Goal: Contribute content

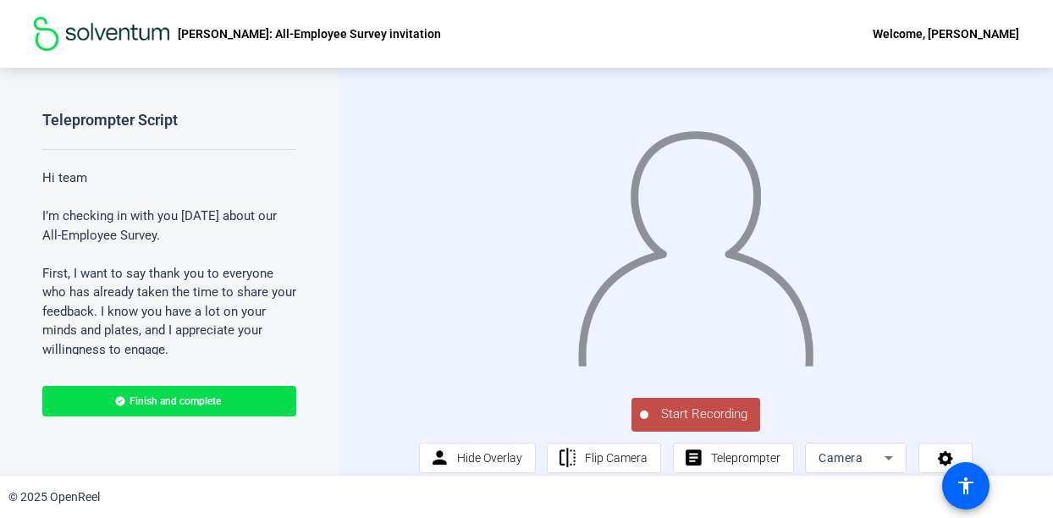
scroll to position [29, 0]
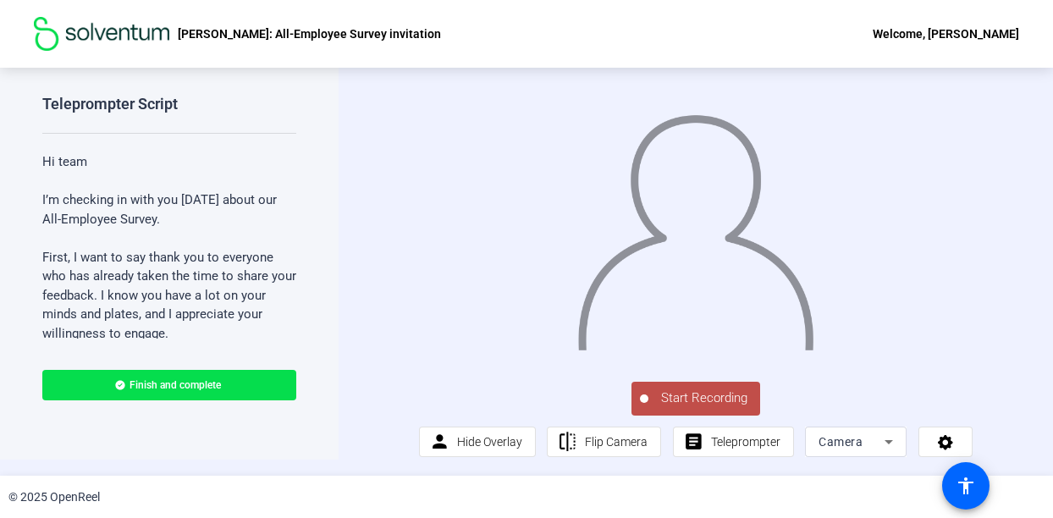
click at [684, 393] on span "Start Recording" at bounding box center [704, 397] width 112 height 19
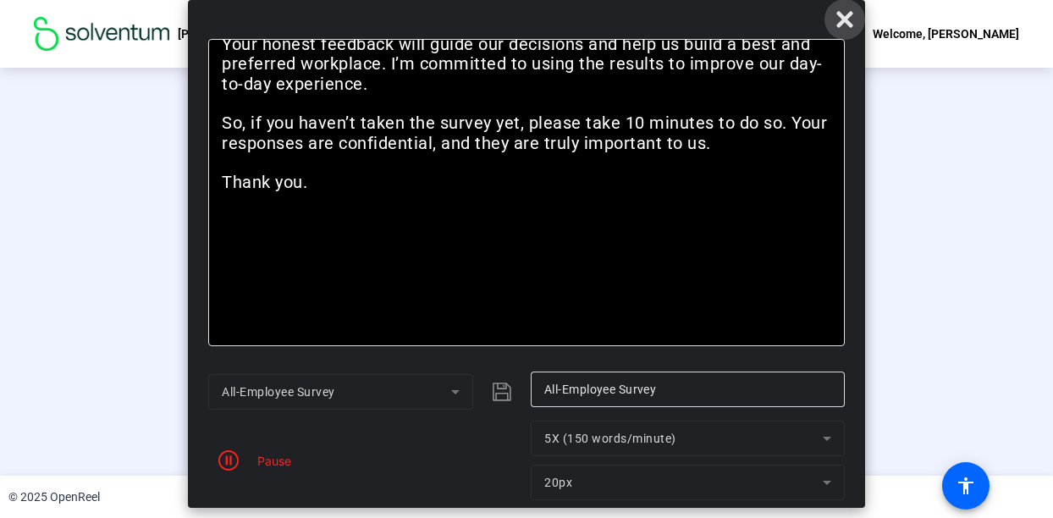
click at [841, 19] on icon at bounding box center [844, 19] width 16 height 16
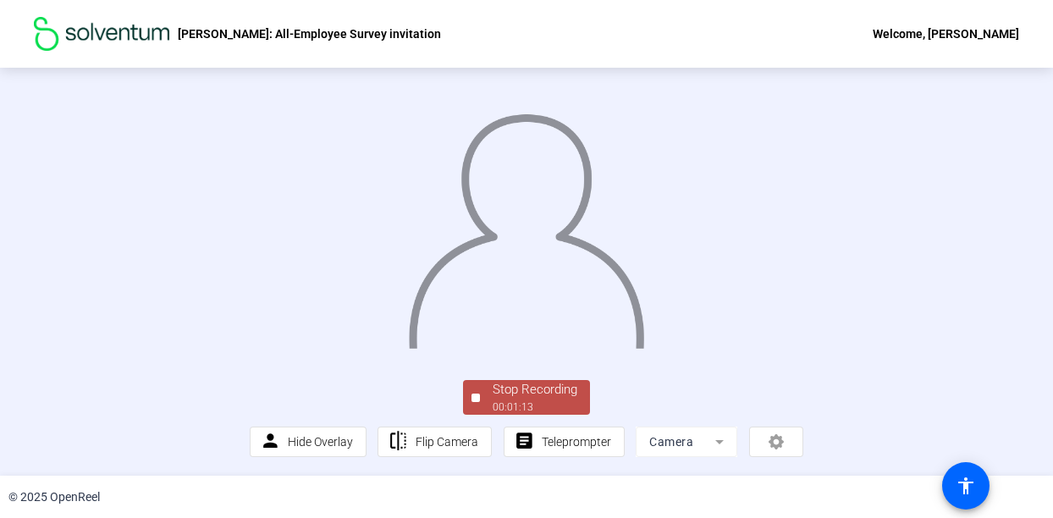
click at [535, 390] on div "Stop Recording" at bounding box center [534, 389] width 85 height 19
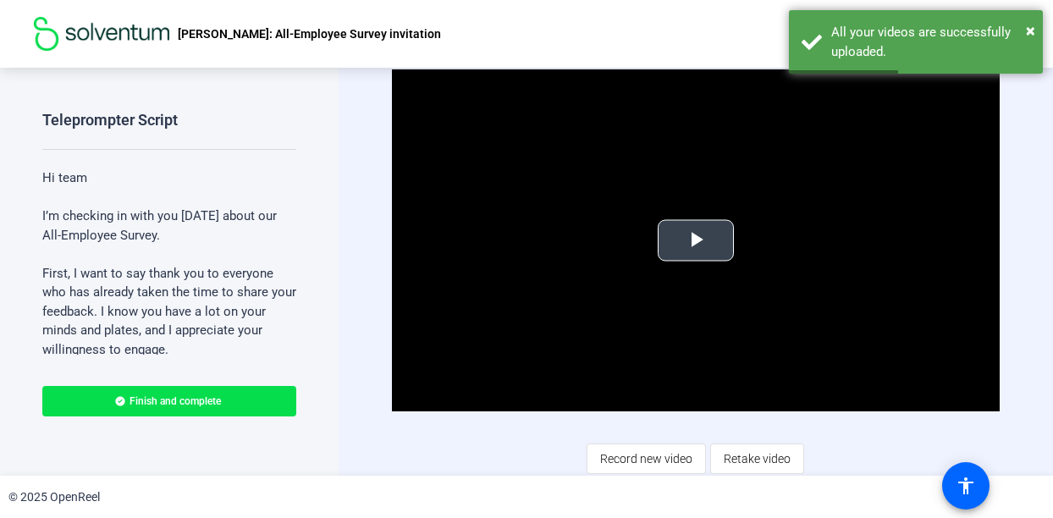
click at [696, 240] on span "Video Player" at bounding box center [696, 240] width 0 height 0
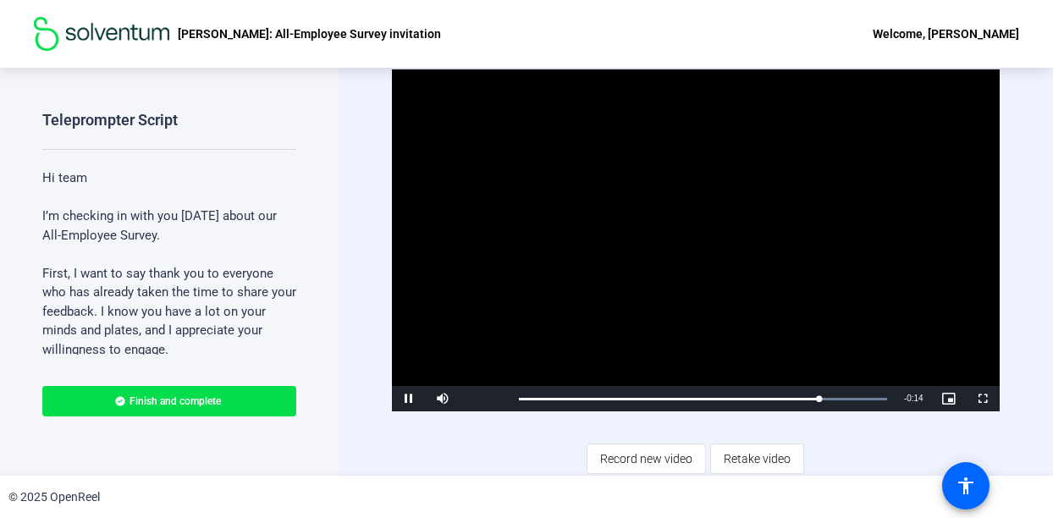
scroll to position [1, 0]
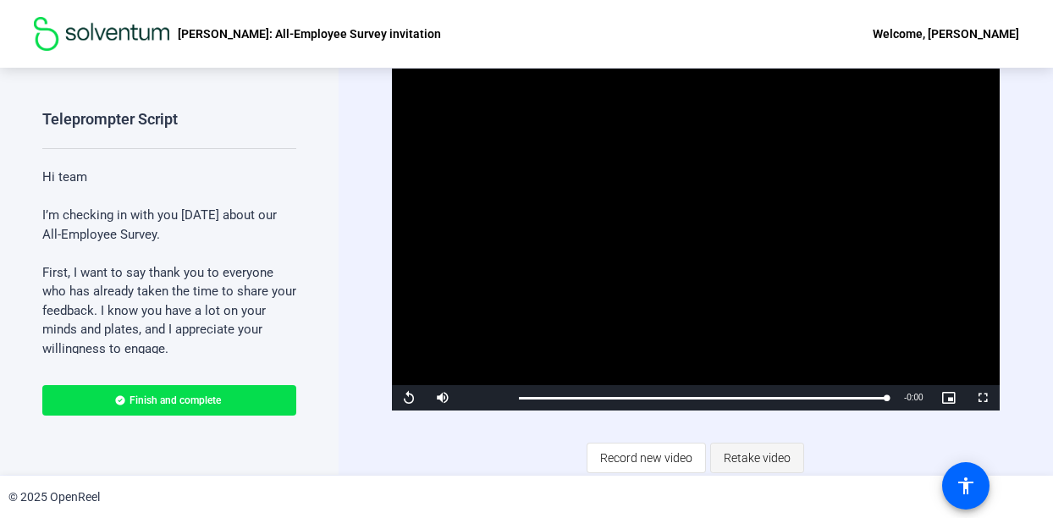
click at [748, 454] on span "Retake video" at bounding box center [756, 458] width 67 height 32
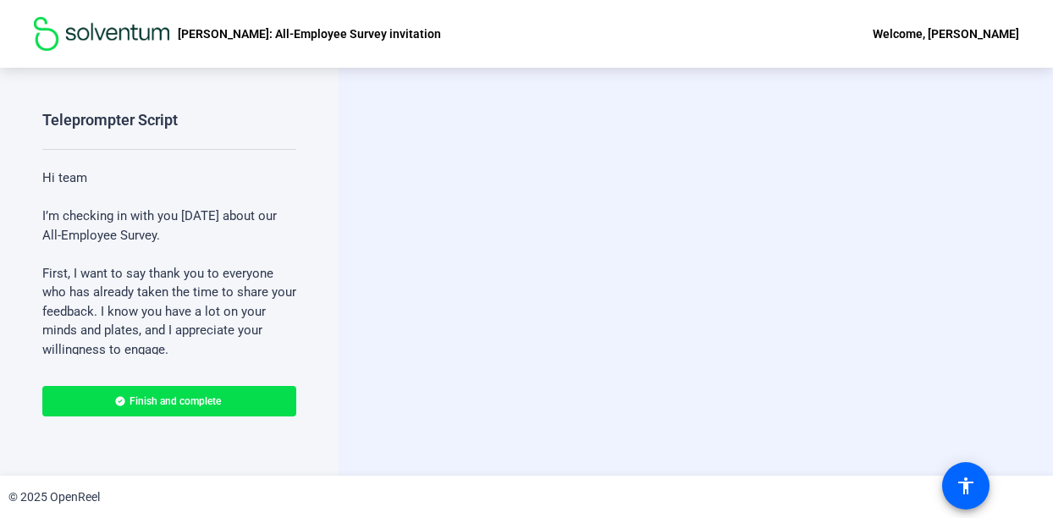
scroll to position [0, 0]
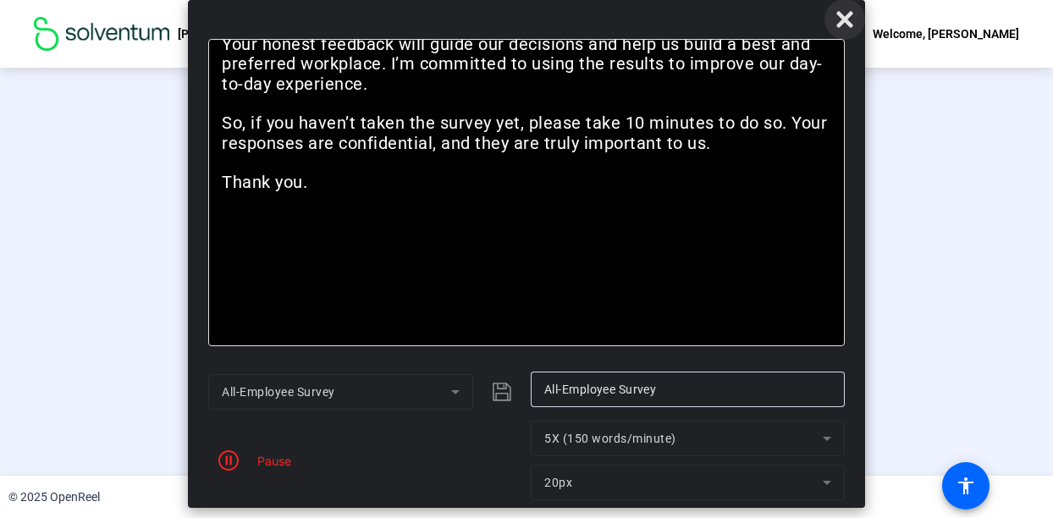
click at [840, 18] on icon at bounding box center [844, 19] width 20 height 20
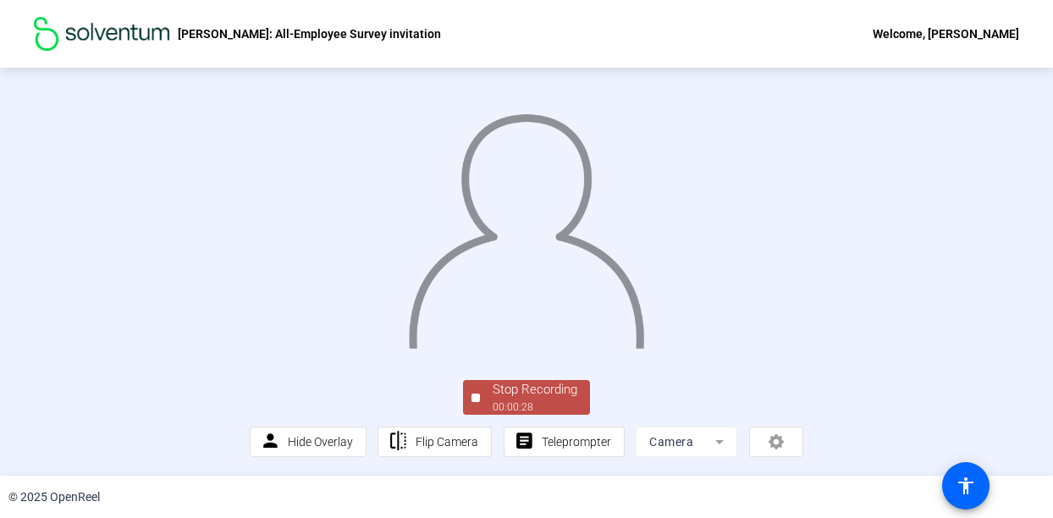
scroll to position [110, 0]
click at [548, 395] on div "Stop Recording" at bounding box center [534, 389] width 85 height 19
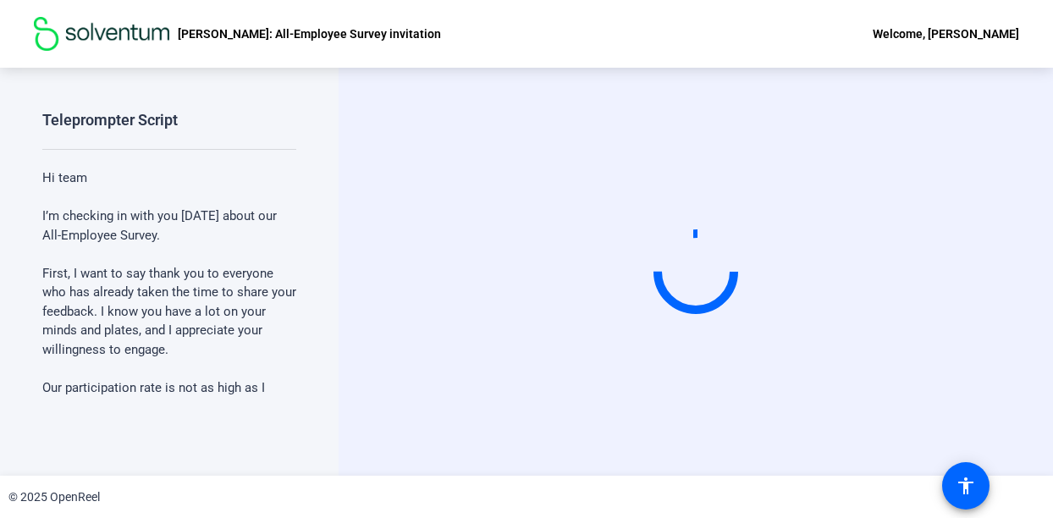
scroll to position [0, 0]
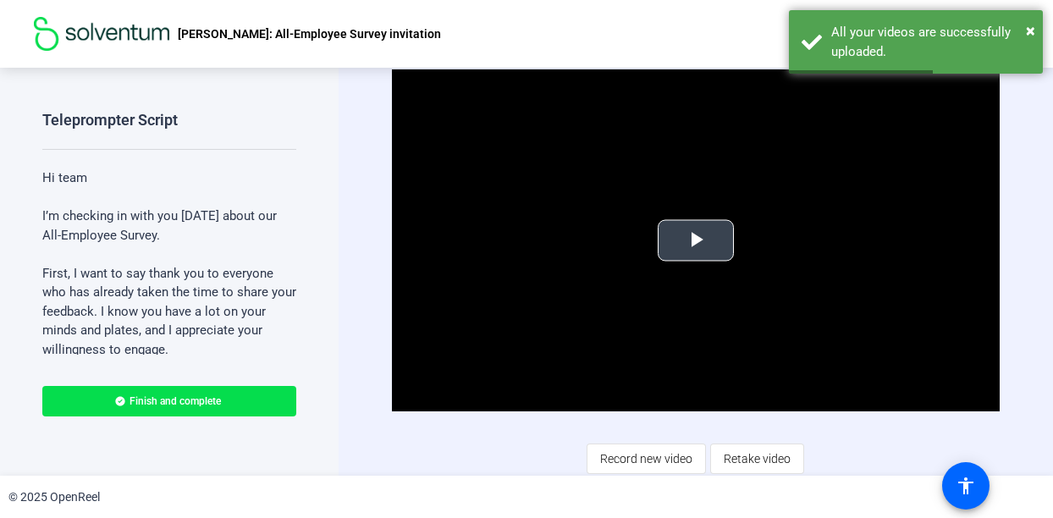
click at [696, 240] on span "Video Player" at bounding box center [696, 240] width 0 height 0
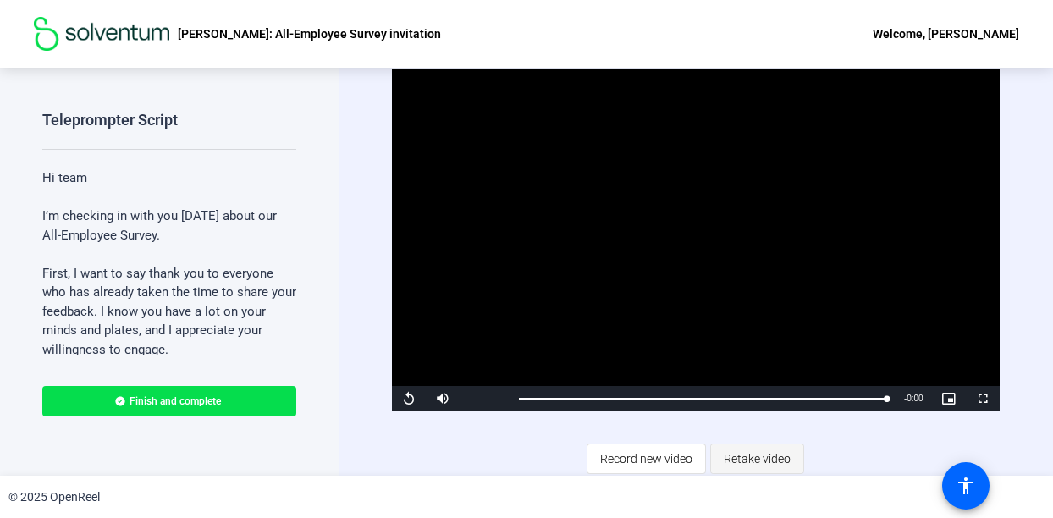
click at [741, 453] on span "Retake video" at bounding box center [756, 459] width 67 height 32
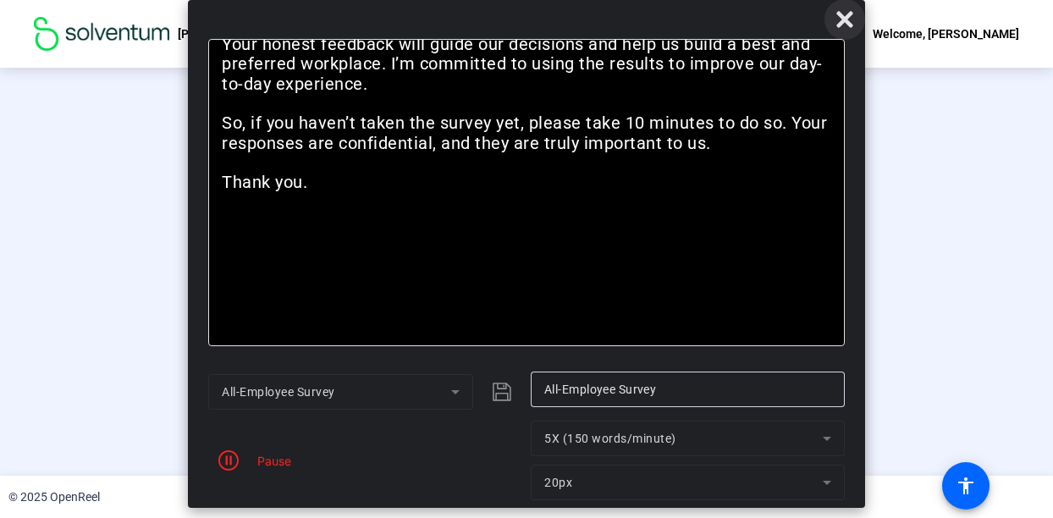
click at [844, 15] on icon at bounding box center [844, 19] width 20 height 20
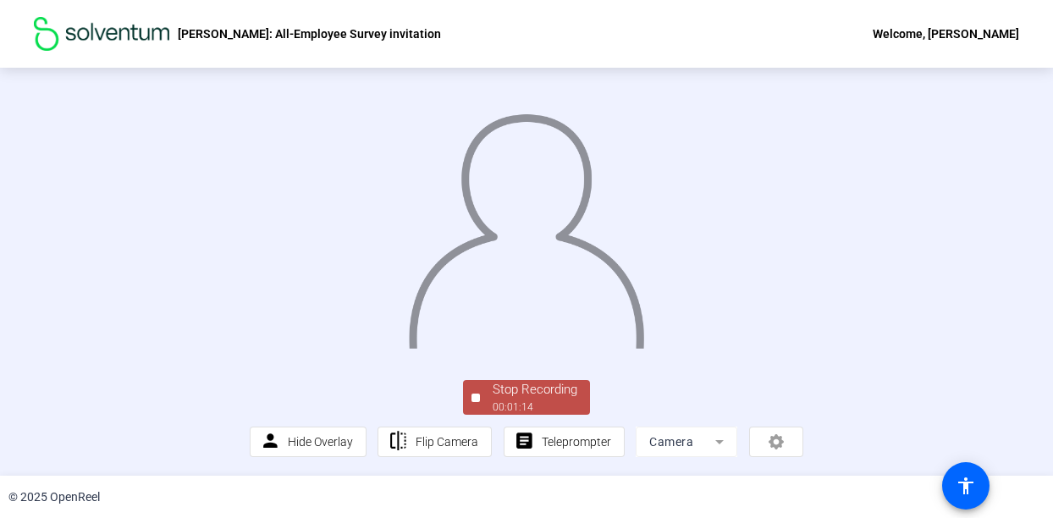
scroll to position [110, 0]
click at [555, 400] on div "00:01:14" at bounding box center [534, 406] width 85 height 15
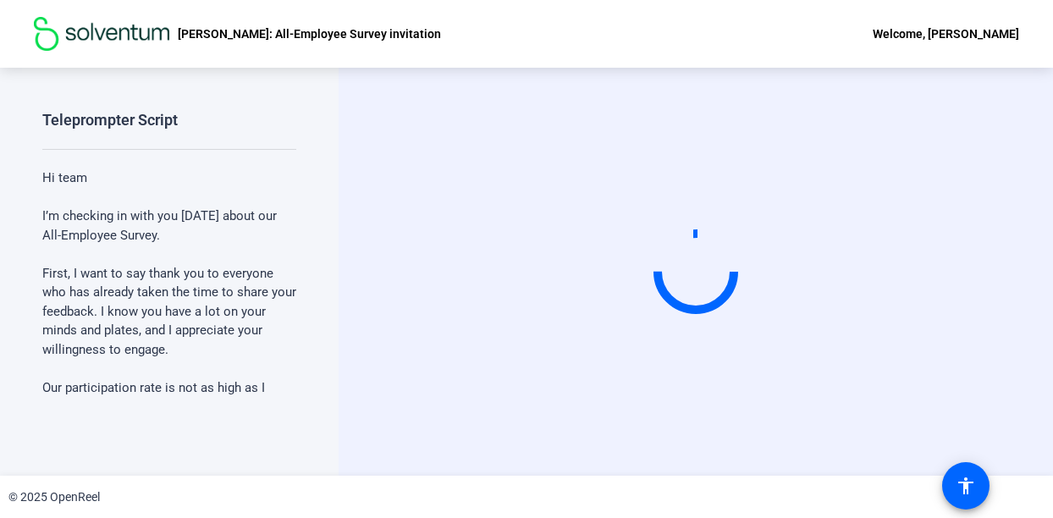
scroll to position [0, 0]
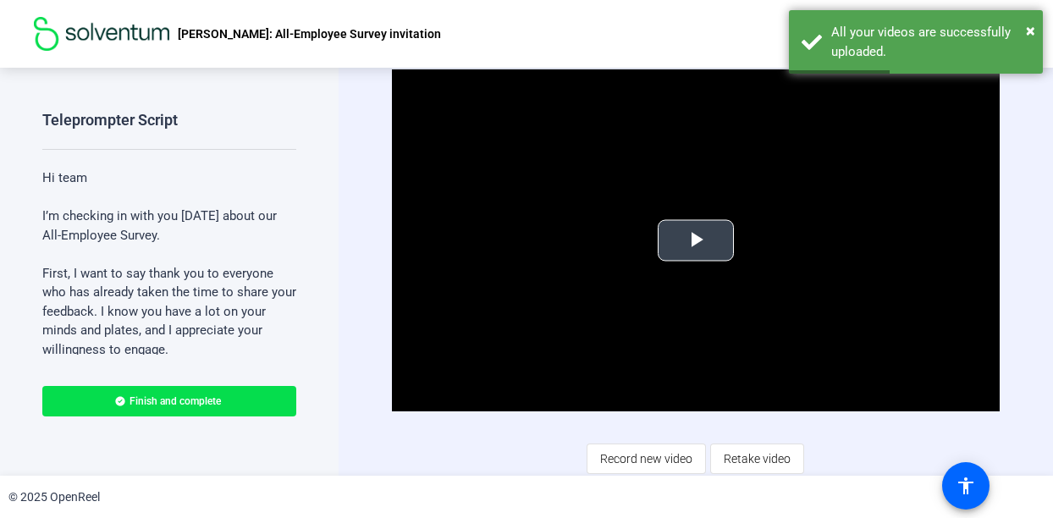
click at [696, 240] on span "Video Player" at bounding box center [696, 240] width 0 height 0
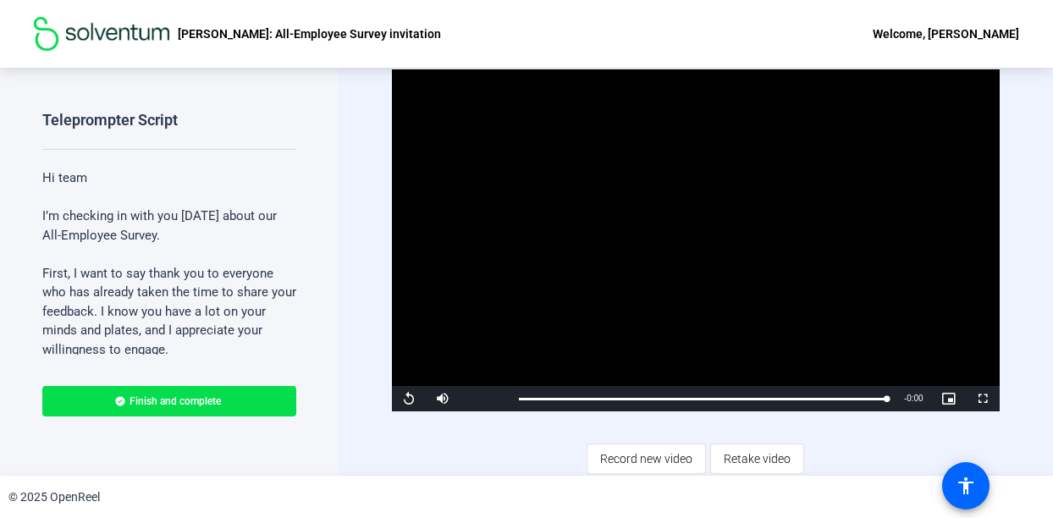
click at [678, 227] on video "Video Player" at bounding box center [695, 240] width 607 height 342
click at [749, 454] on span "Retake video" at bounding box center [756, 459] width 67 height 32
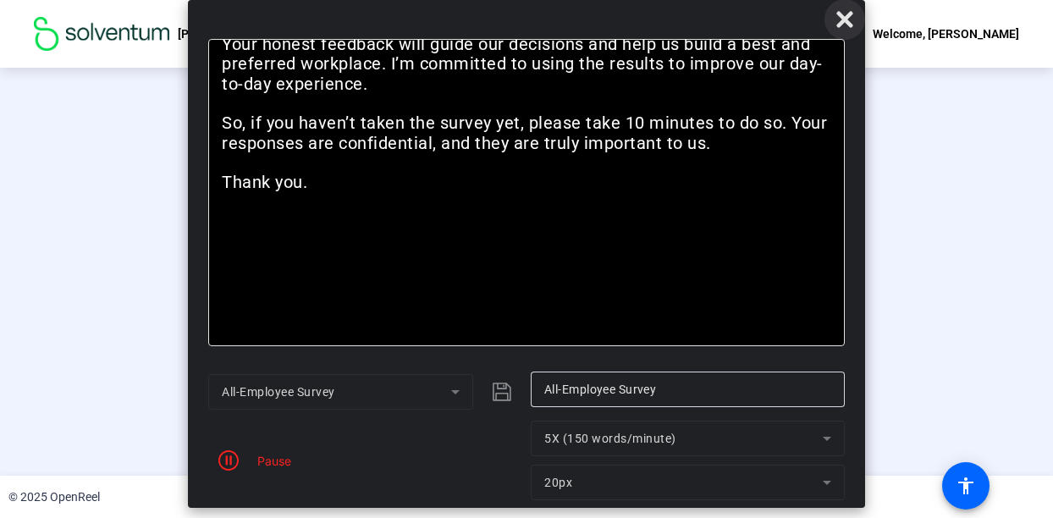
click at [844, 22] on icon at bounding box center [844, 19] width 16 height 16
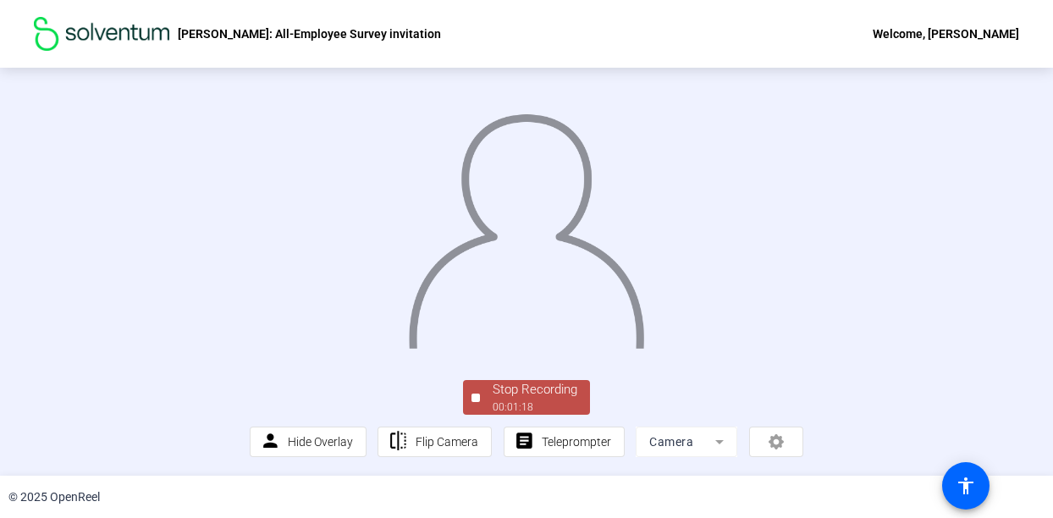
scroll to position [110, 0]
click at [503, 402] on div "00:01:19" at bounding box center [534, 406] width 85 height 15
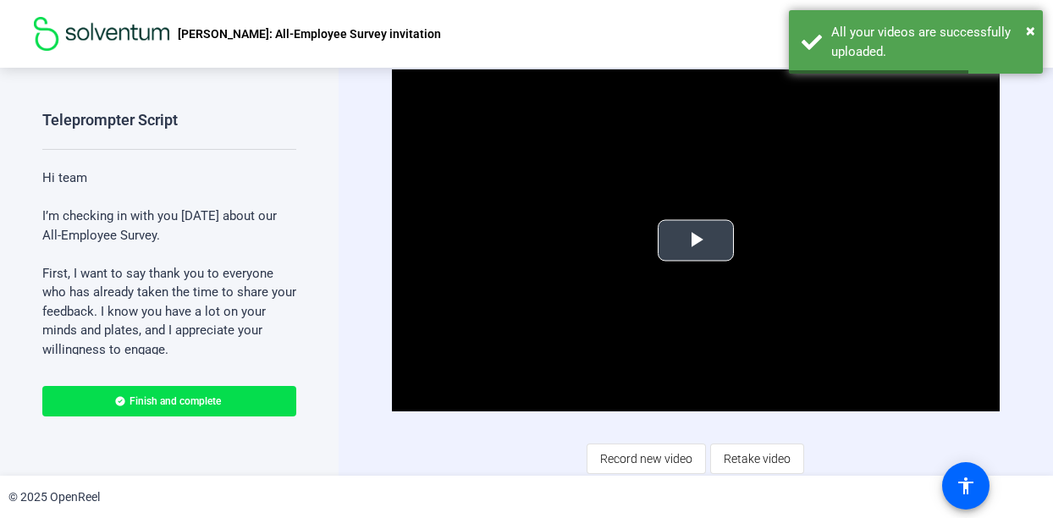
click at [696, 240] on span "Video Player" at bounding box center [696, 240] width 0 height 0
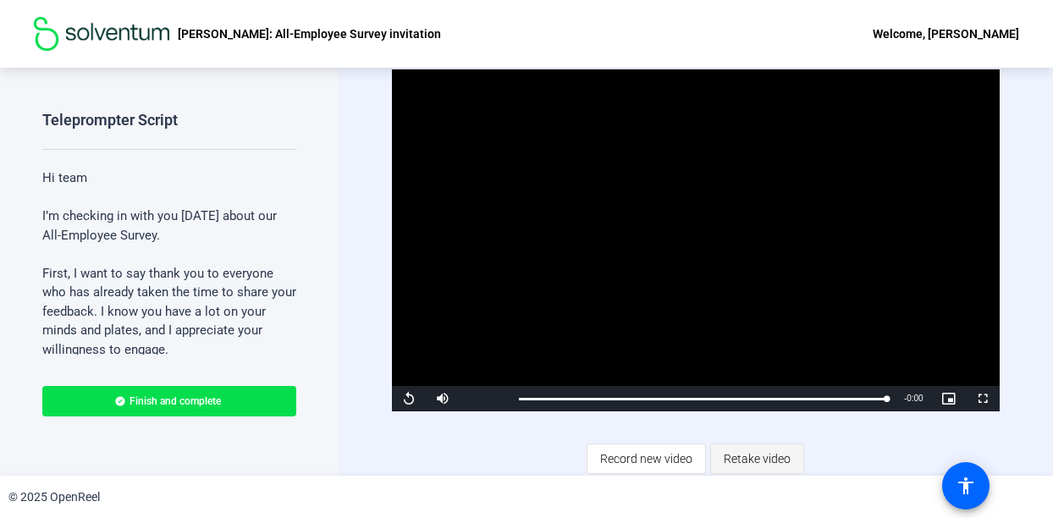
click at [746, 451] on span "Retake video" at bounding box center [756, 459] width 67 height 32
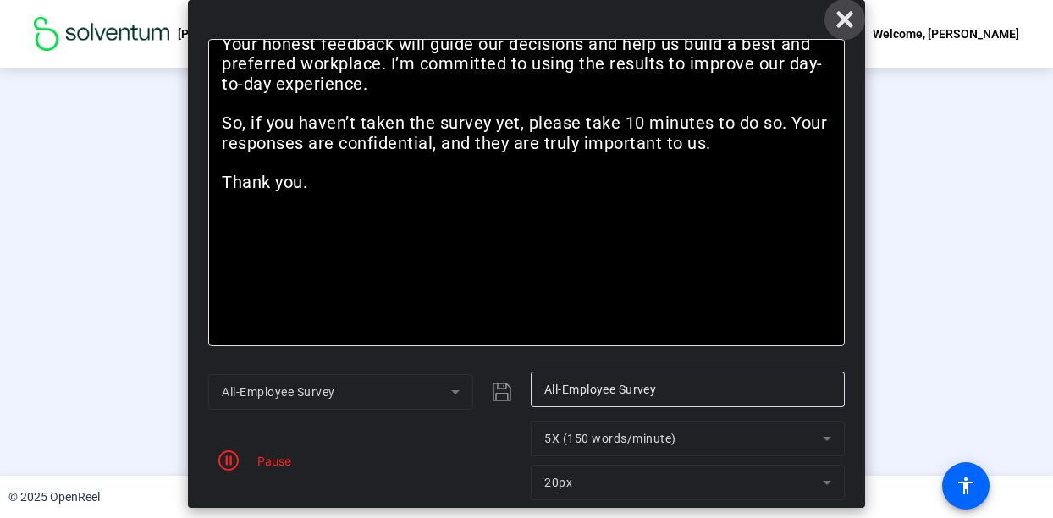
click at [846, 11] on icon at bounding box center [844, 19] width 20 height 20
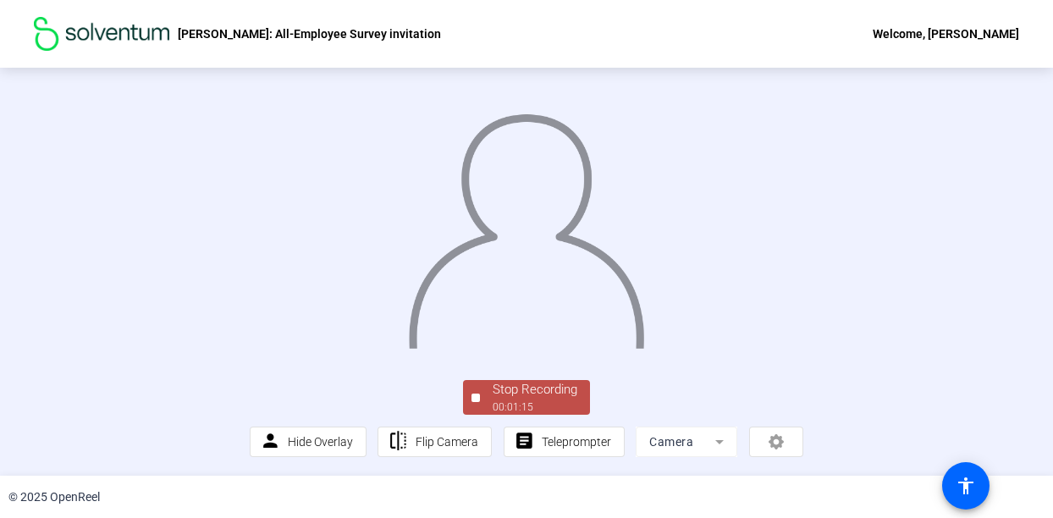
scroll to position [110, 0]
click at [555, 394] on div "Stop Recording" at bounding box center [534, 389] width 85 height 19
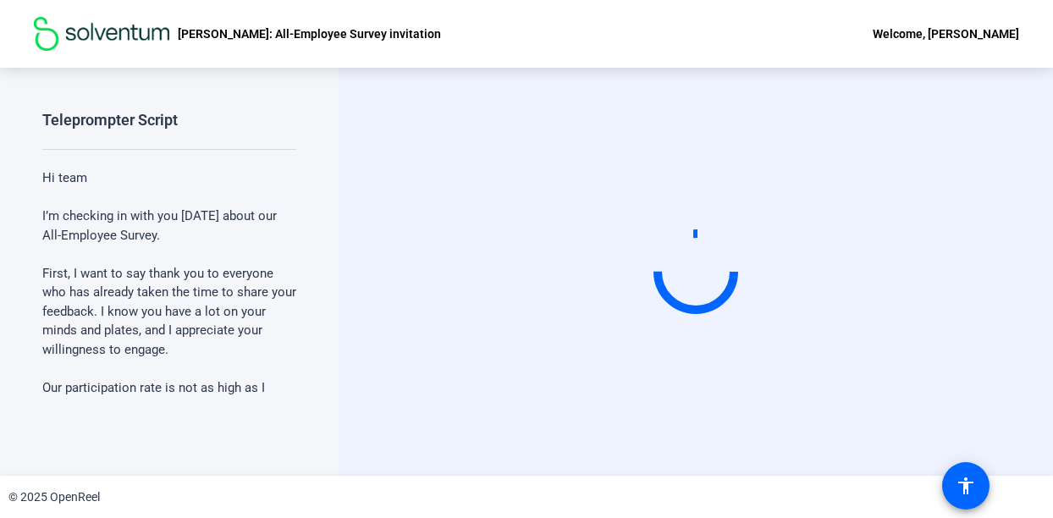
scroll to position [0, 0]
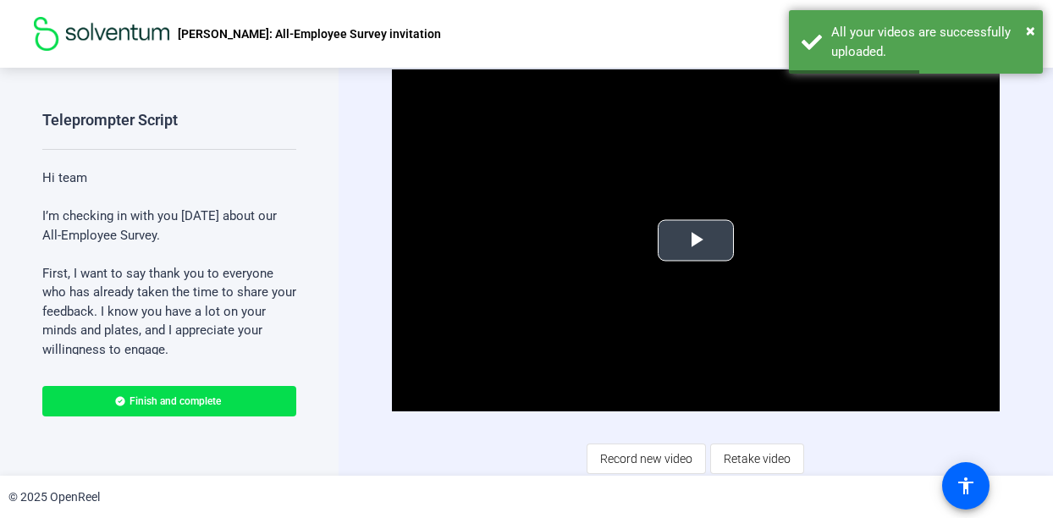
click at [696, 240] on span "Video Player" at bounding box center [696, 240] width 0 height 0
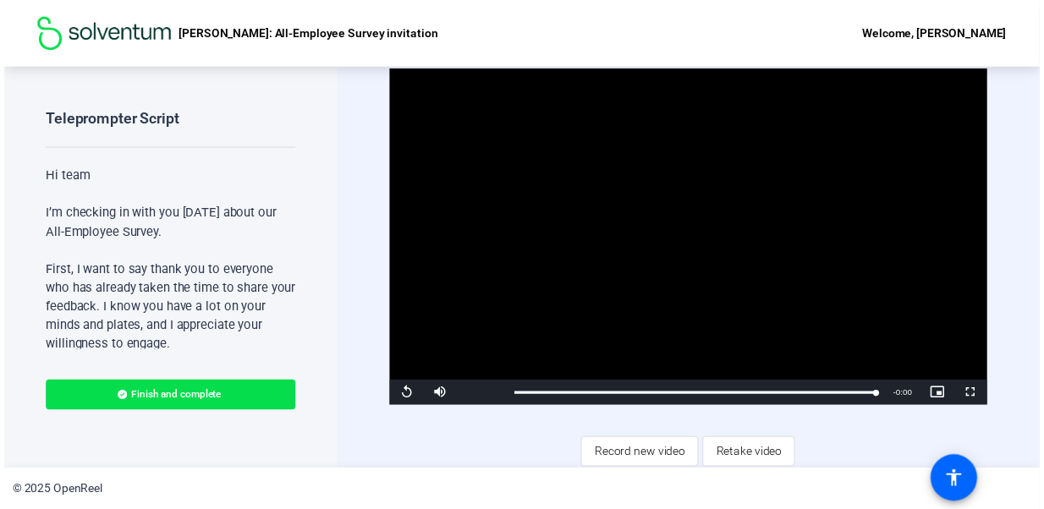
scroll to position [1, 0]
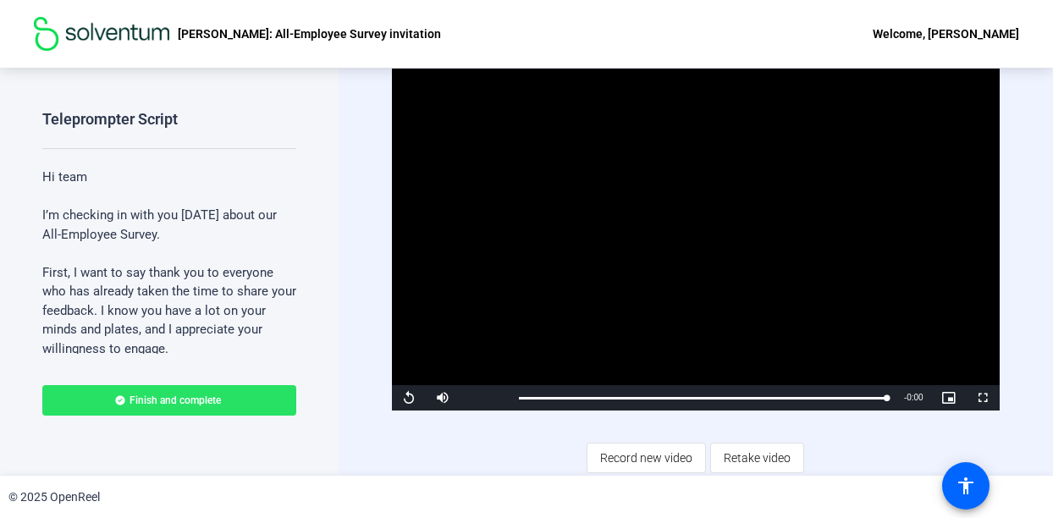
click at [154, 402] on span "Finish and complete" at bounding box center [174, 400] width 91 height 14
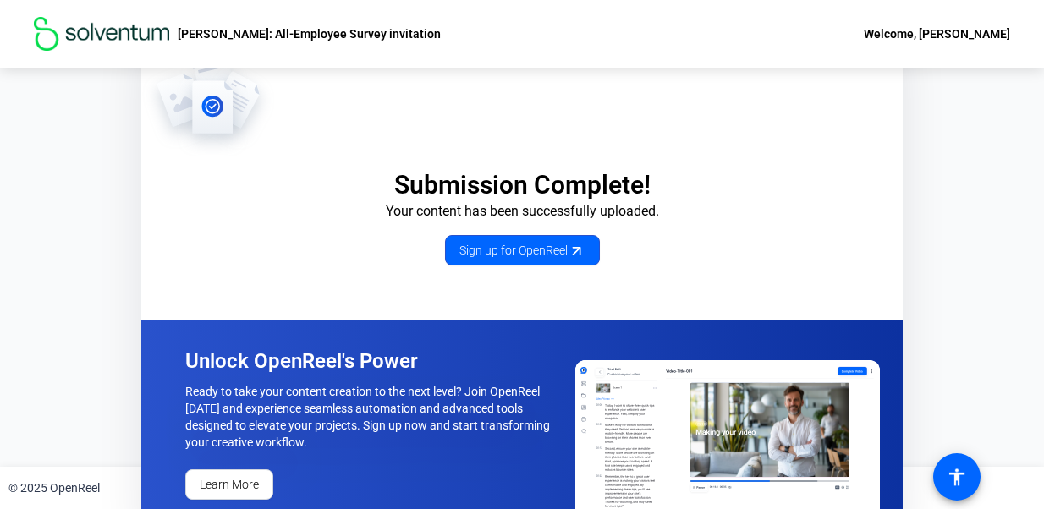
scroll to position [28, 0]
